Goal: Information Seeking & Learning: Learn about a topic

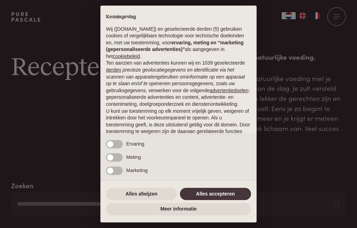
click at [139, 195] on button "Alles afwijzen" at bounding box center [141, 194] width 71 height 13
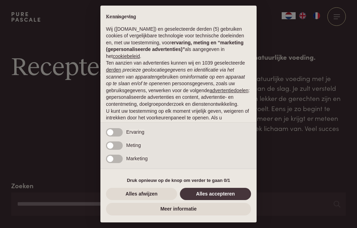
scroll to position [48, 0]
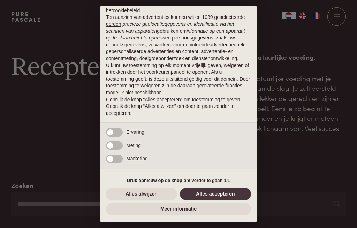
click at [142, 195] on button "Alles afwijzen" at bounding box center [141, 194] width 71 height 13
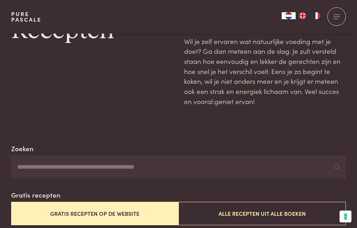
scroll to position [37, 0]
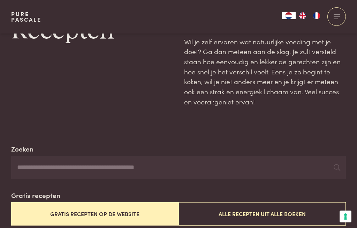
click at [54, 165] on input "Zoeken" at bounding box center [178, 168] width 335 height 24
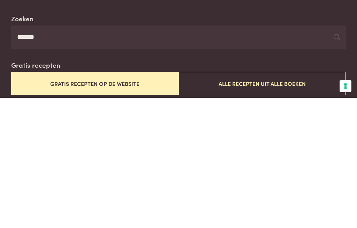
click at [336, 164] on icon at bounding box center [337, 167] width 7 height 7
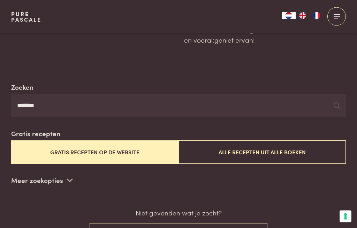
scroll to position [96, 0]
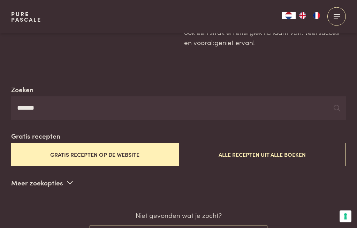
click at [52, 109] on input "*******" at bounding box center [178, 109] width 335 height 24
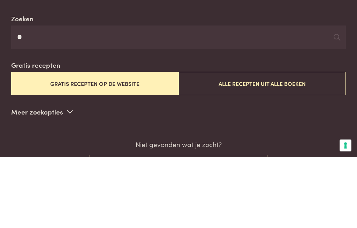
type input "*"
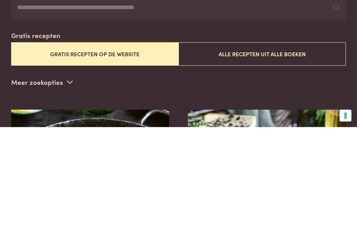
click at [106, 143] on button "Gratis recepten op de website" at bounding box center [94, 154] width 167 height 23
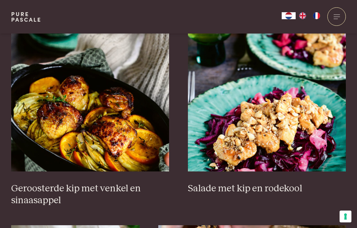
scroll to position [856, 0]
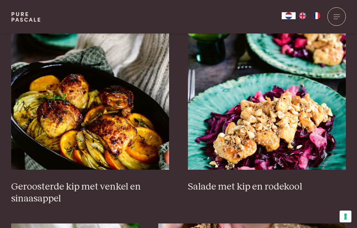
click at [276, 125] on img at bounding box center [267, 100] width 158 height 140
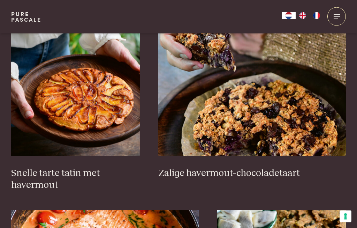
scroll to position [1063, 0]
click at [83, 102] on img at bounding box center [75, 86] width 129 height 140
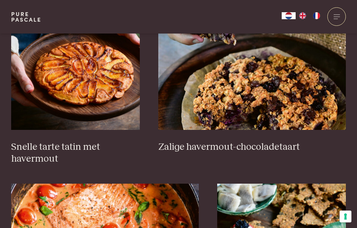
click at [279, 100] on img at bounding box center [252, 60] width 188 height 140
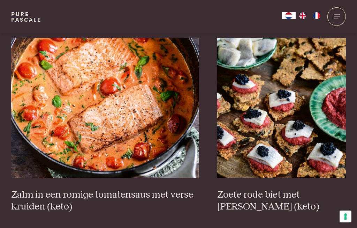
scroll to position [1233, 0]
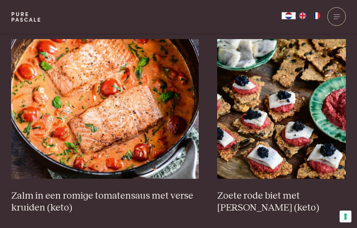
click at [106, 100] on img at bounding box center [105, 109] width 188 height 140
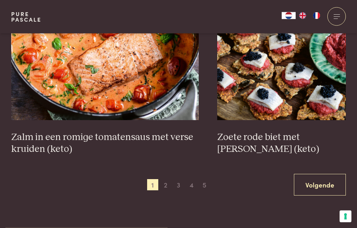
scroll to position [1291, 0]
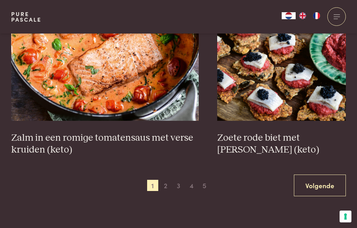
click at [318, 187] on link "Volgende" at bounding box center [320, 185] width 52 height 22
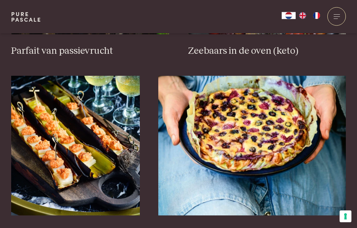
scroll to position [419, 0]
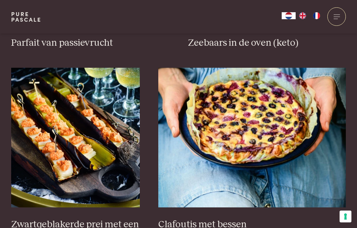
click at [248, 115] on img at bounding box center [252, 138] width 188 height 140
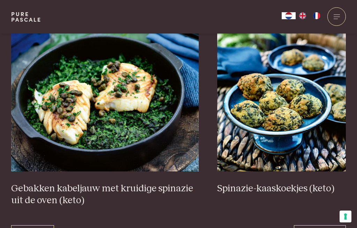
scroll to position [1223, 0]
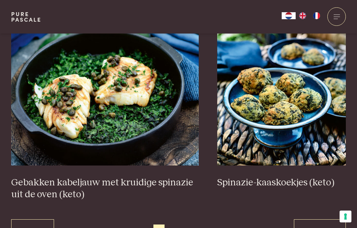
click at [314, 227] on link "Volgende" at bounding box center [320, 230] width 52 height 22
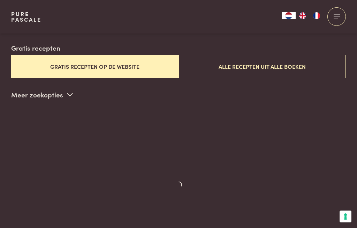
scroll to position [178, 0]
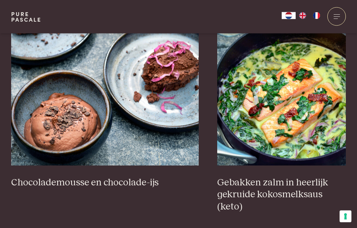
scroll to position [690, 0]
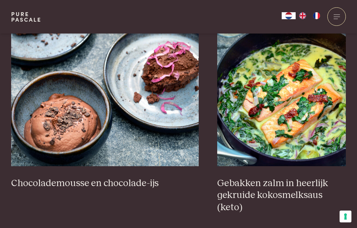
click at [68, 117] on img at bounding box center [105, 97] width 188 height 140
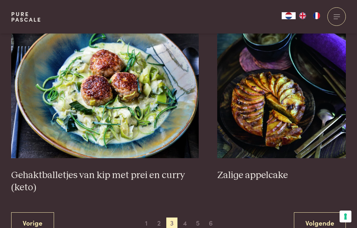
scroll to position [1291, 0]
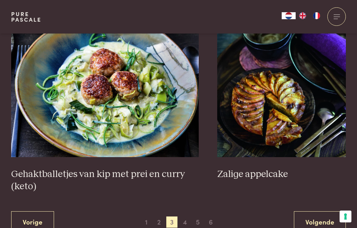
click at [276, 107] on img at bounding box center [281, 87] width 129 height 140
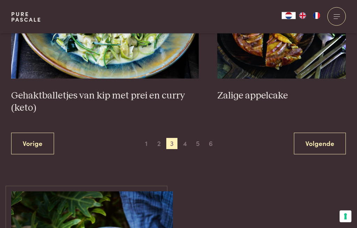
scroll to position [1369, 0]
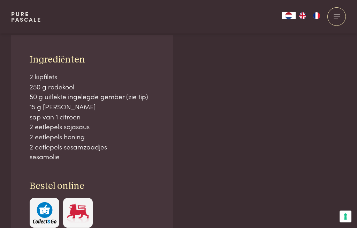
scroll to position [432, 0]
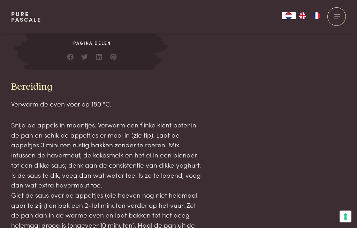
scroll to position [643, 0]
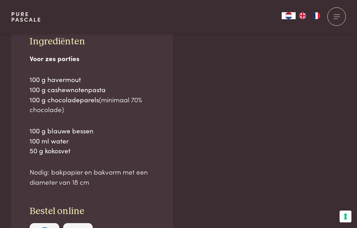
scroll to position [449, 0]
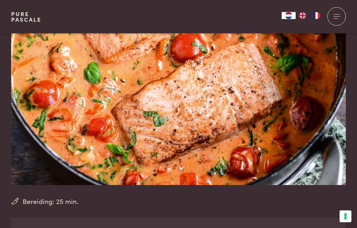
scroll to position [42, 0]
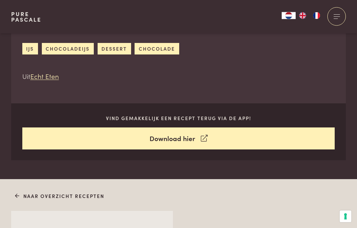
scroll to position [241, 0]
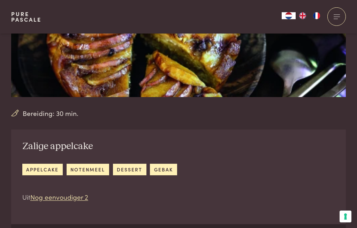
scroll to position [115, 0]
